Goal: Information Seeking & Learning: Learn about a topic

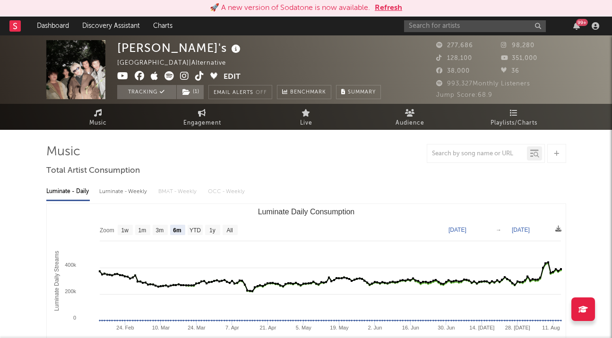
select select "6m"
click at [461, 29] on input "text" at bounding box center [475, 26] width 142 height 12
type input "[PERSON_NAME]"
click at [444, 25] on input "[PERSON_NAME]" at bounding box center [475, 26] width 142 height 12
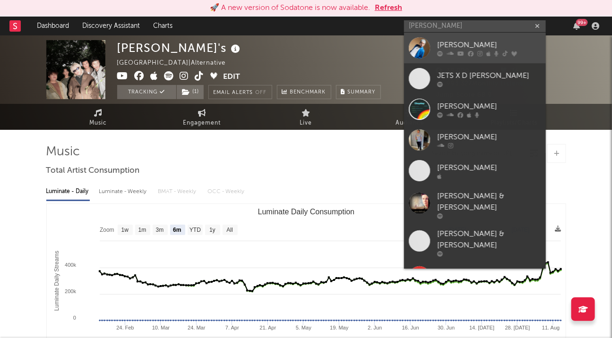
click at [427, 39] on div at bounding box center [419, 47] width 21 height 21
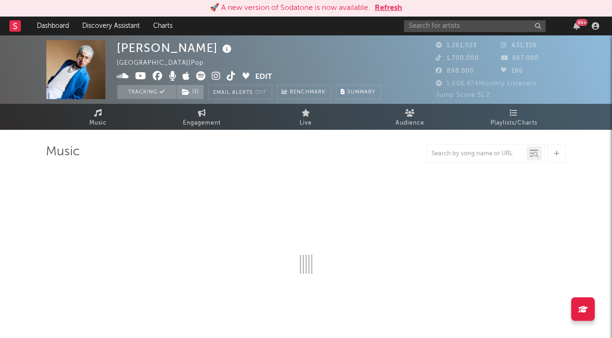
select select "6m"
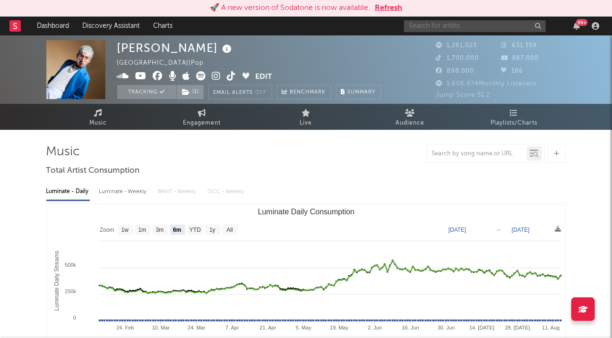
click at [462, 28] on input "text" at bounding box center [475, 26] width 142 height 12
type input "[PERSON_NAME]"
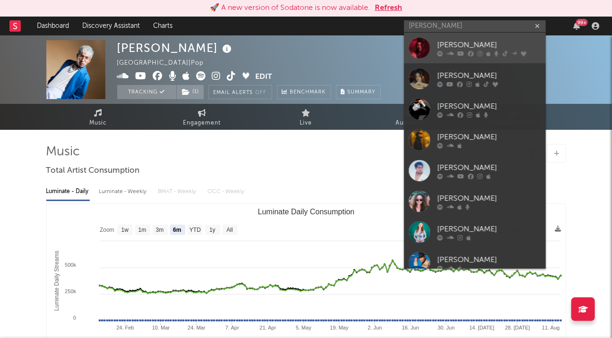
click at [424, 52] on div at bounding box center [419, 47] width 21 height 21
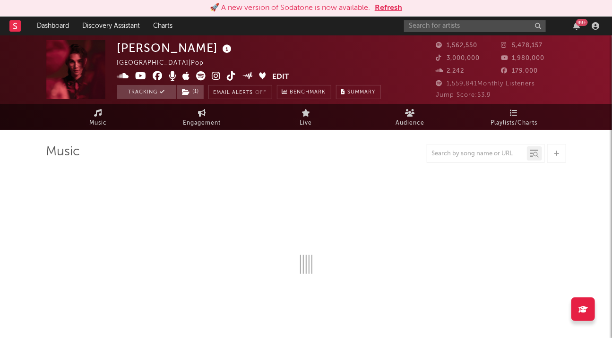
select select "6m"
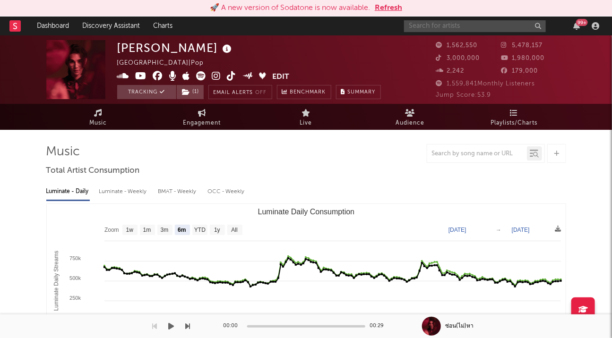
click at [421, 29] on input "text" at bounding box center [475, 26] width 142 height 12
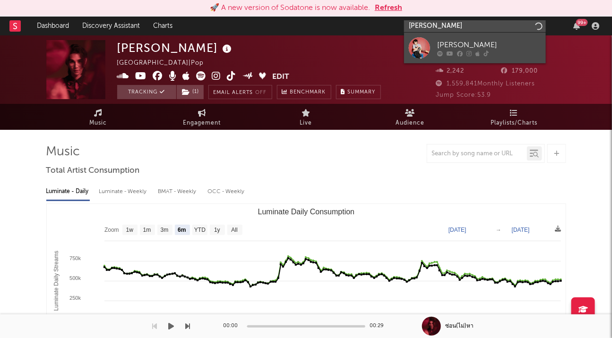
type input "[PERSON_NAME]"
click at [415, 44] on div at bounding box center [419, 47] width 21 height 21
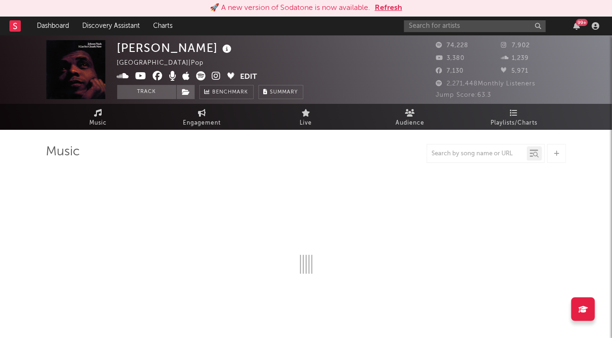
select select "6m"
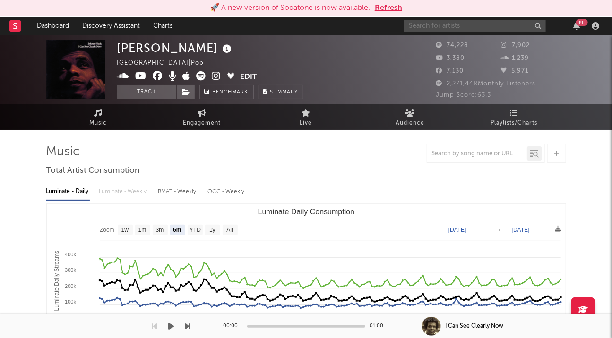
click at [471, 28] on input "text" at bounding box center [475, 26] width 142 height 12
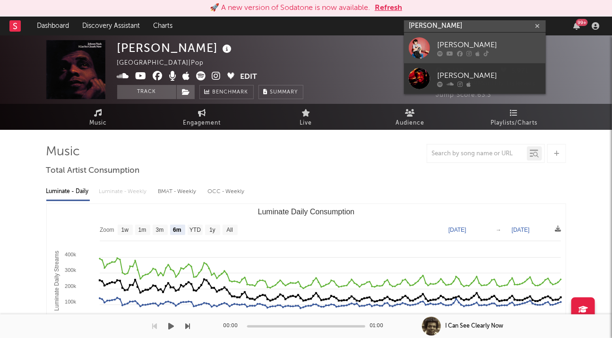
type input "[PERSON_NAME]"
click at [442, 48] on div "[PERSON_NAME]" at bounding box center [489, 44] width 104 height 11
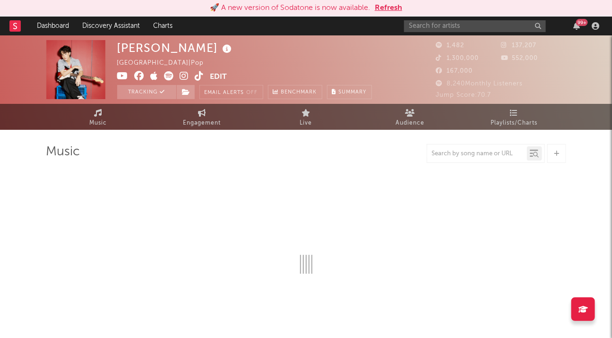
select select "6m"
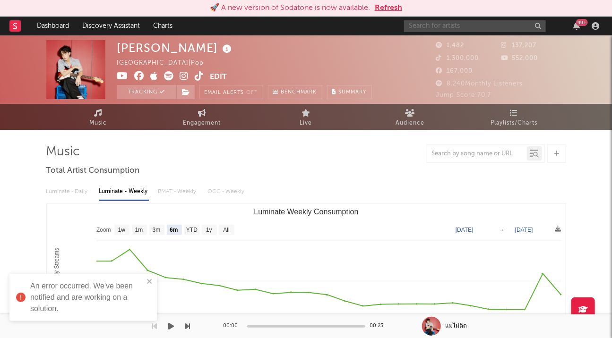
click at [429, 29] on input "text" at bounding box center [475, 26] width 142 height 12
type input "delilian"
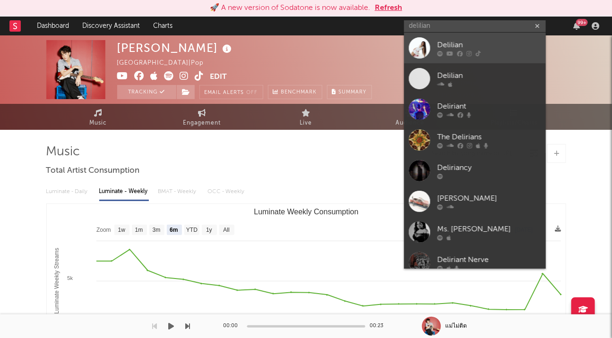
click at [428, 43] on div at bounding box center [419, 47] width 21 height 21
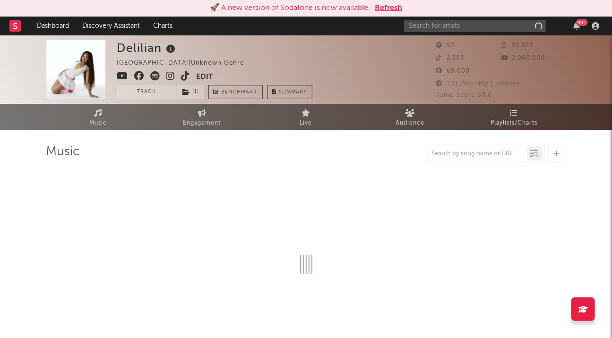
select select "1w"
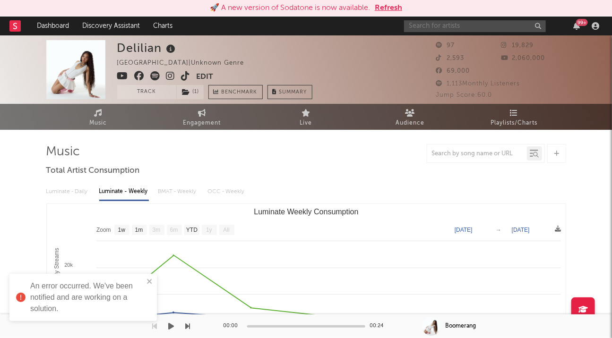
click at [453, 25] on input "text" at bounding box center [475, 26] width 142 height 12
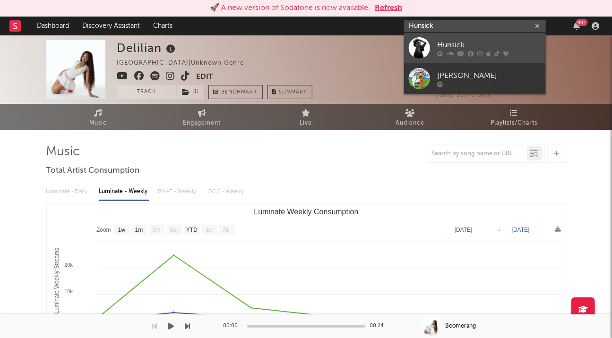
type input "Hunsick"
click at [429, 51] on div at bounding box center [419, 47] width 21 height 21
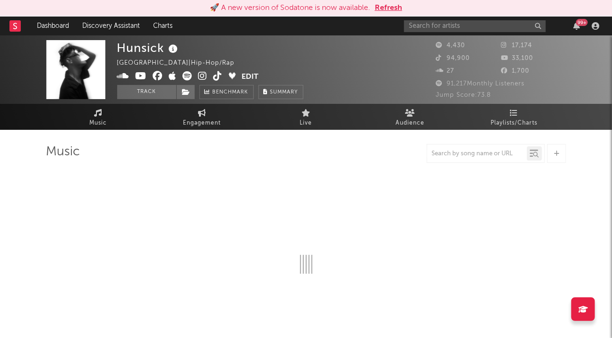
select select "6m"
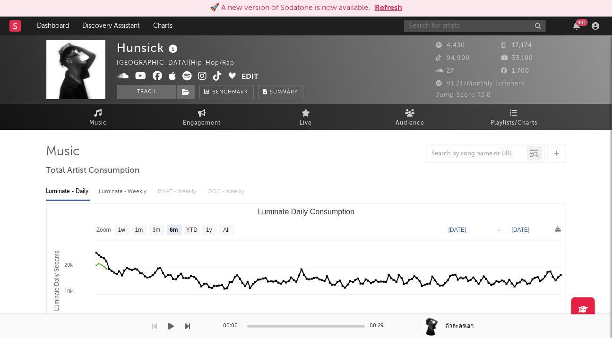
click at [446, 25] on input "text" at bounding box center [475, 26] width 142 height 12
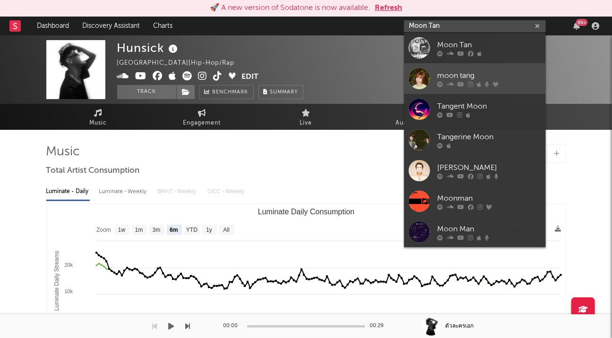
type input "Moon Tan"
click at [418, 82] on div at bounding box center [419, 78] width 21 height 21
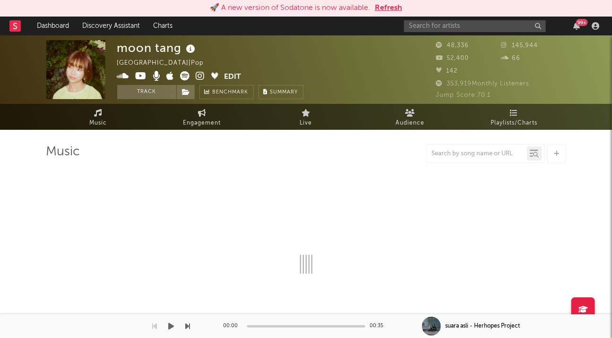
select select "6m"
